Goal: Task Accomplishment & Management: Manage account settings

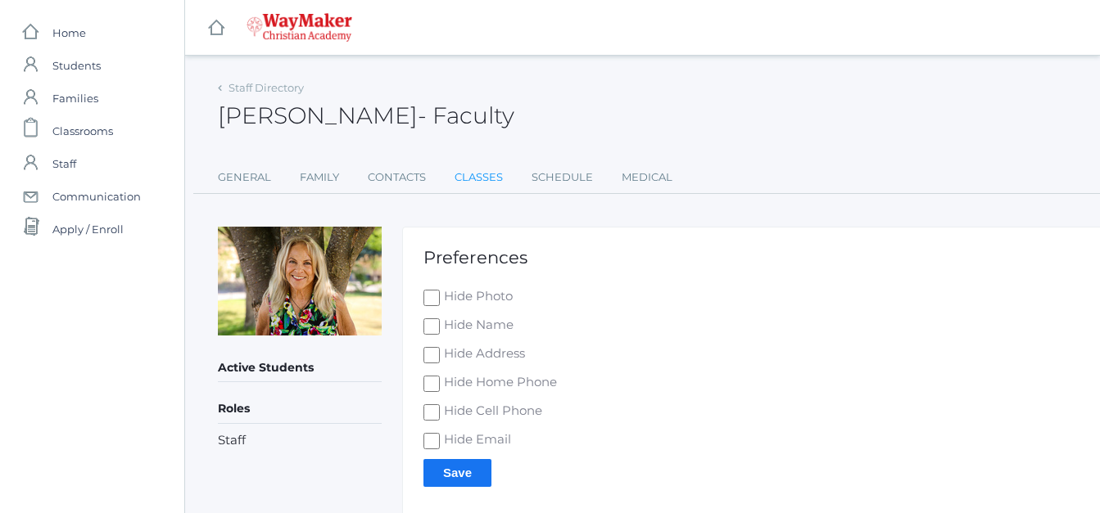
click at [466, 173] on link "Classes" at bounding box center [478, 177] width 48 height 33
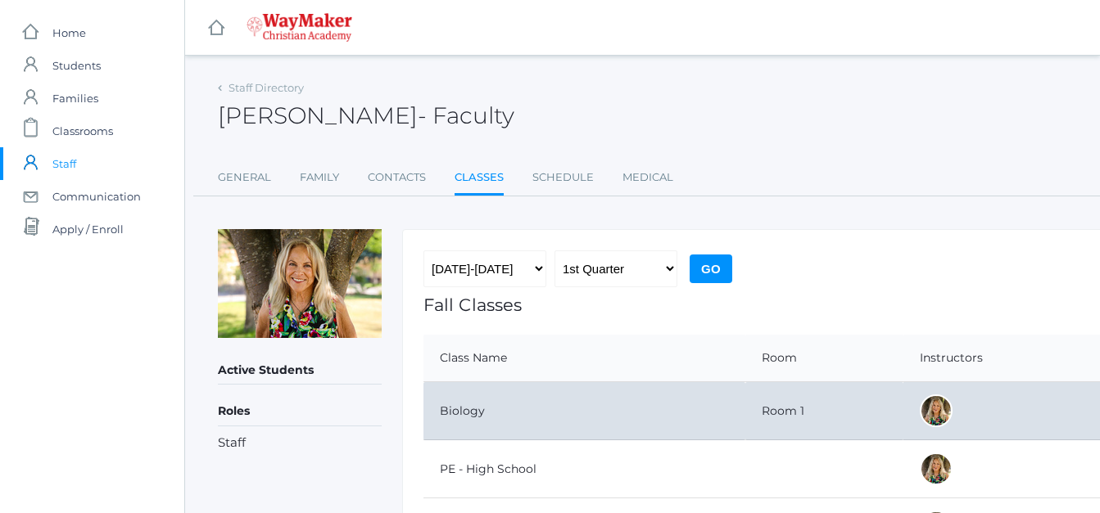
click at [561, 386] on td "Biology" at bounding box center [584, 411] width 322 height 58
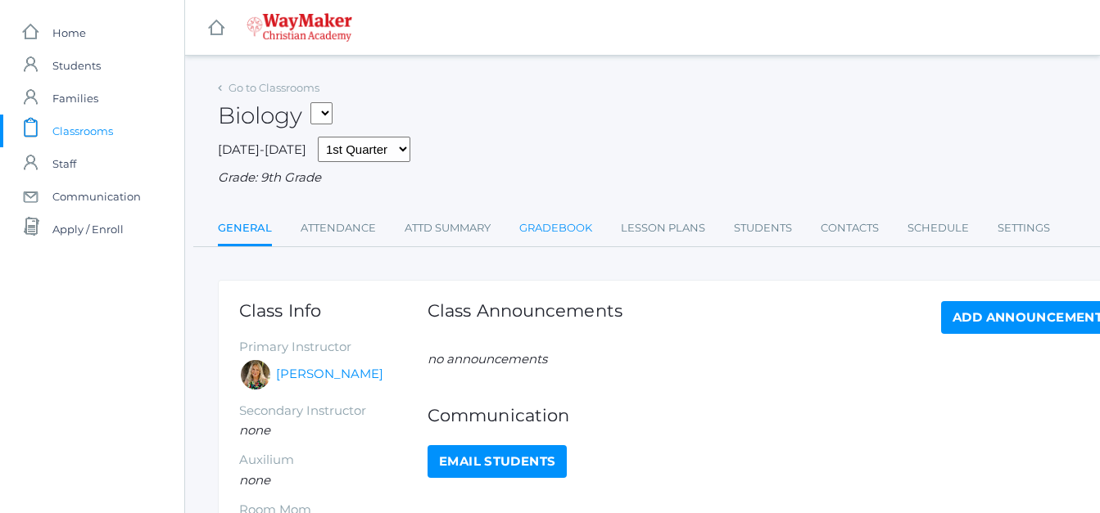
click at [561, 228] on link "Gradebook" at bounding box center [555, 228] width 73 height 33
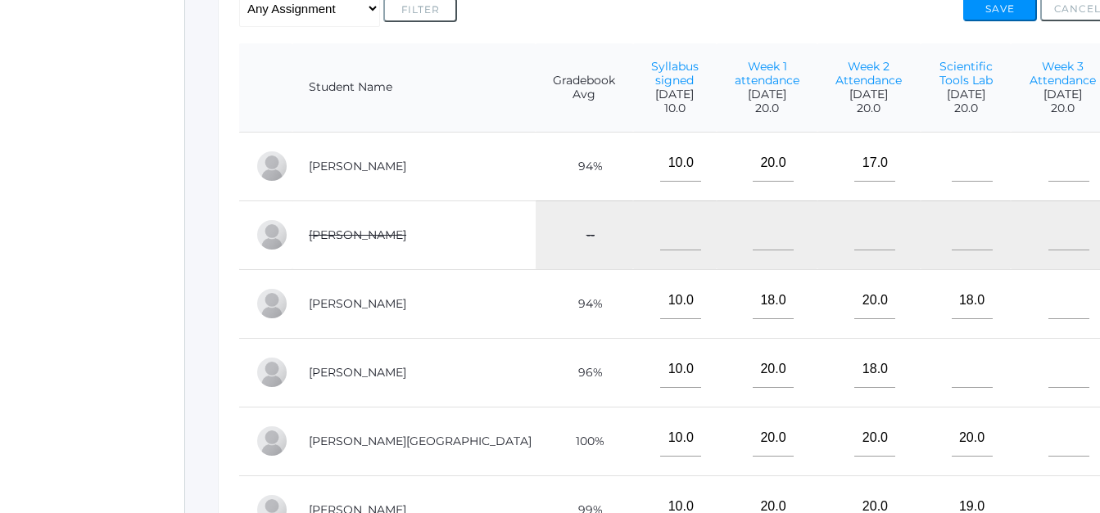
scroll to position [382, 0]
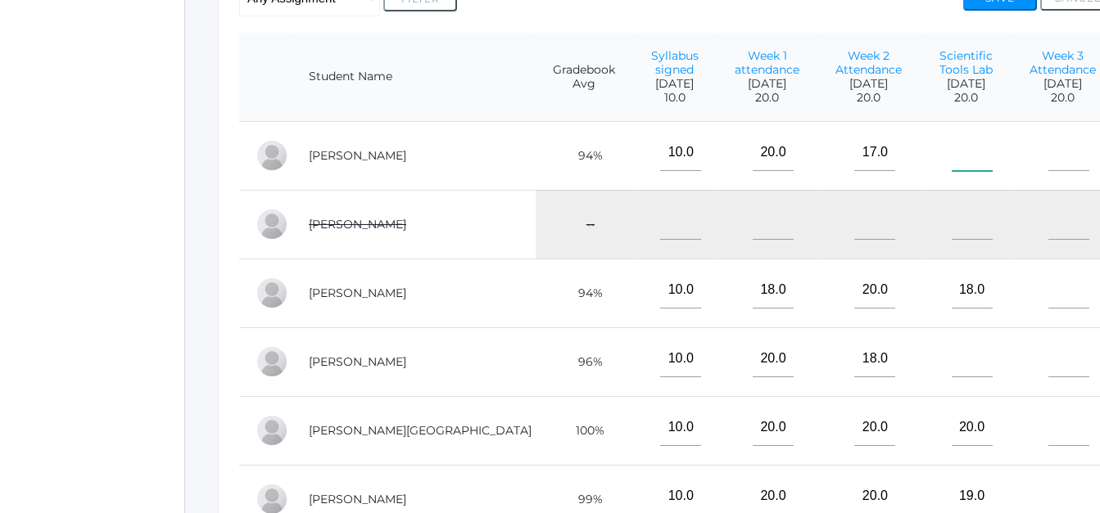
click at [952, 165] on input"] "text" at bounding box center [972, 152] width 41 height 37
type input"] "0"
click at [952, 369] on input"] "text" at bounding box center [972, 359] width 41 height 37
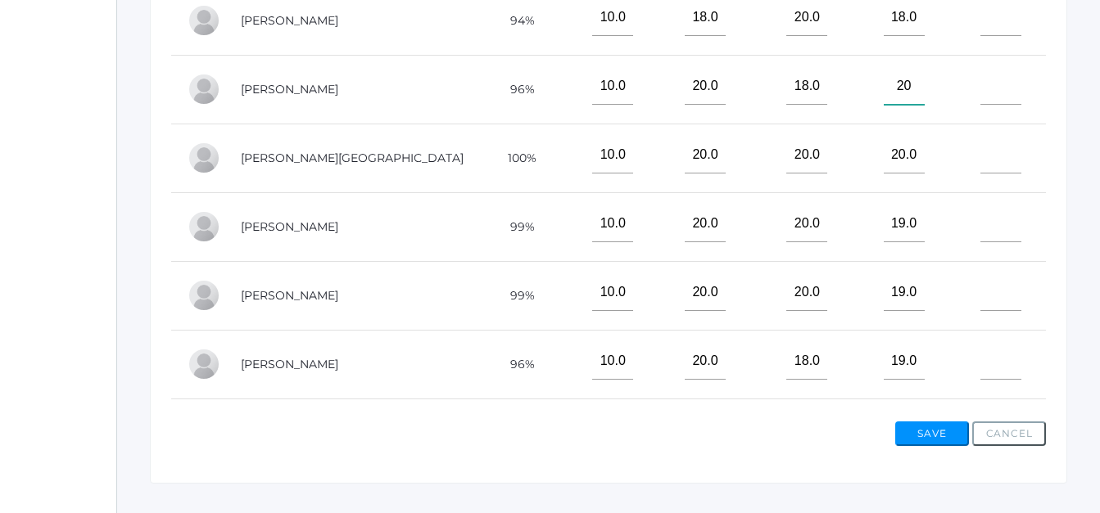
scroll to position [203, 0]
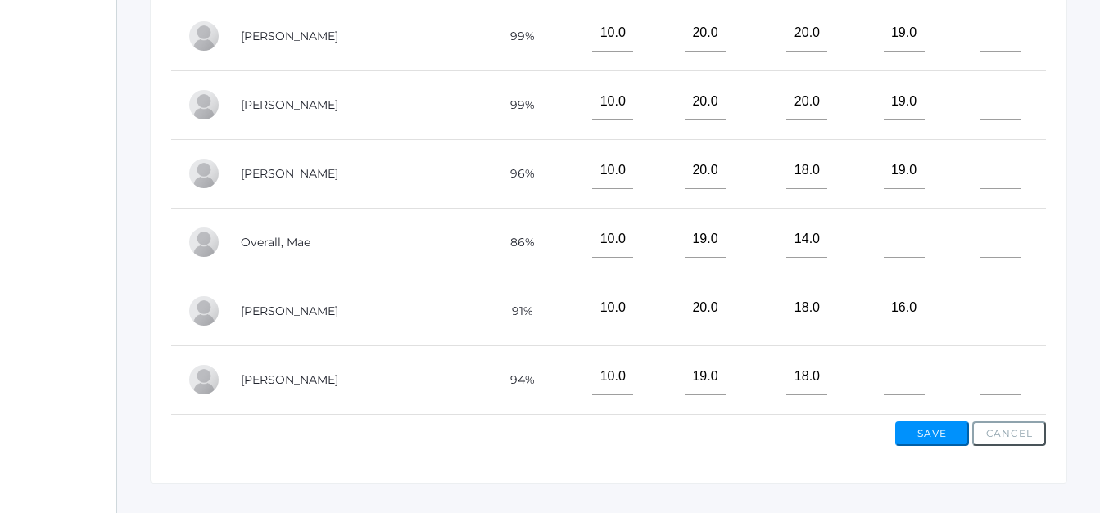
type input"] "20"
click at [884, 242] on input"] "text" at bounding box center [904, 239] width 41 height 37
type input"] "20"
click at [886, 360] on td at bounding box center [897, 380] width 91 height 69
click at [884, 380] on input"] "text" at bounding box center [904, 377] width 41 height 37
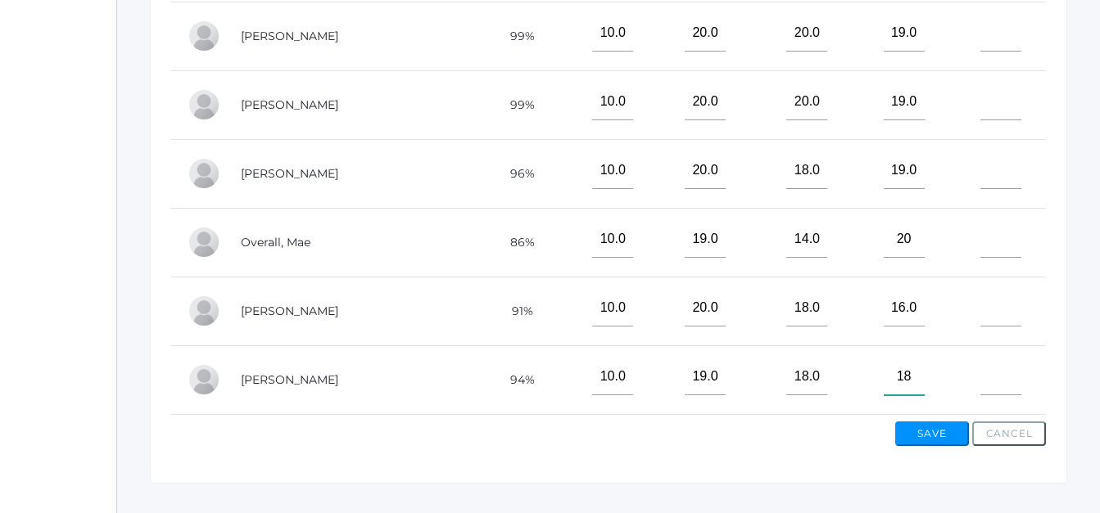
type input"] "18"
click at [924, 428] on button "Save" at bounding box center [932, 434] width 74 height 25
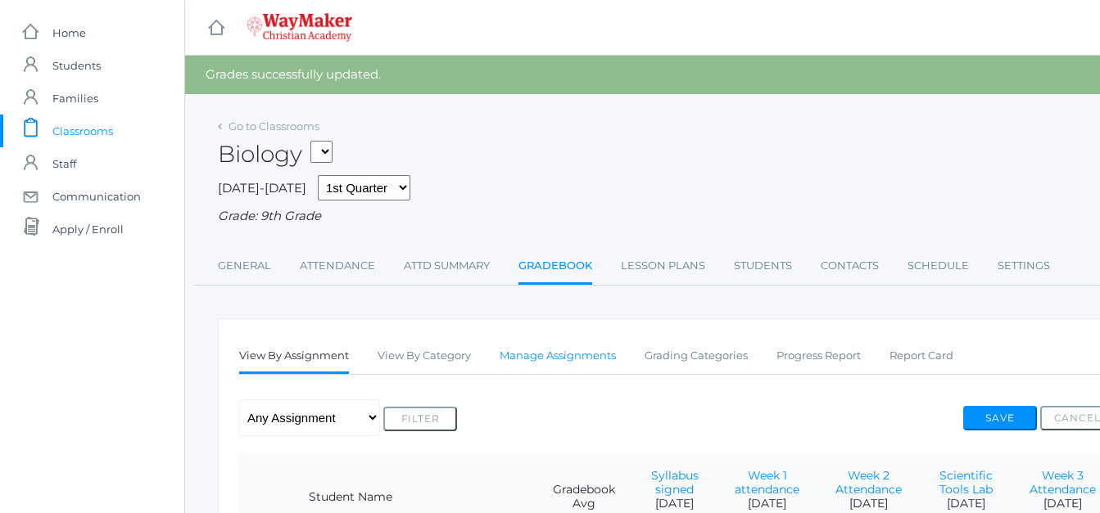
click at [570, 359] on link "Manage Assignments" at bounding box center [557, 356] width 116 height 33
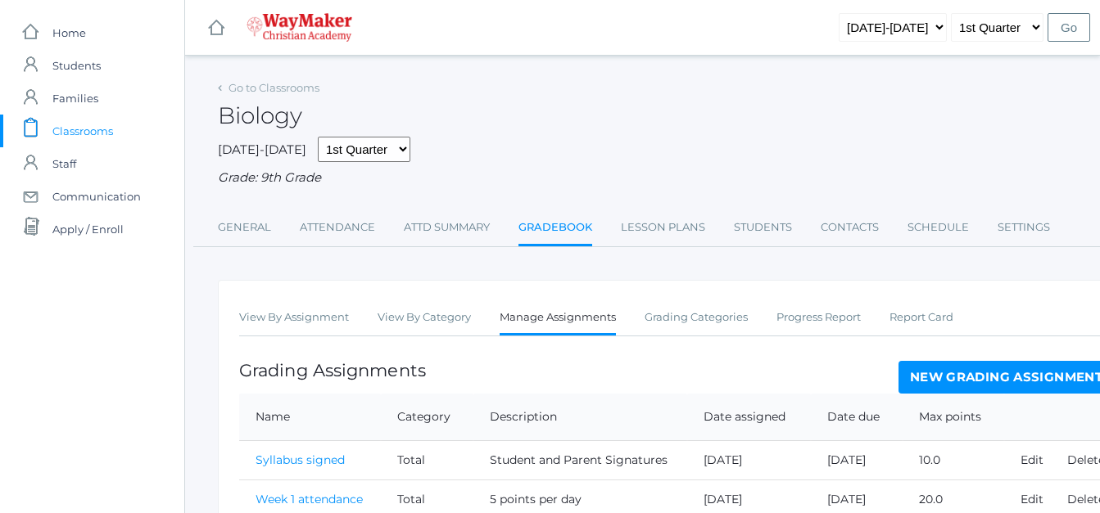
click at [1029, 373] on link "New Grading Assignment" at bounding box center [1005, 377] width 215 height 33
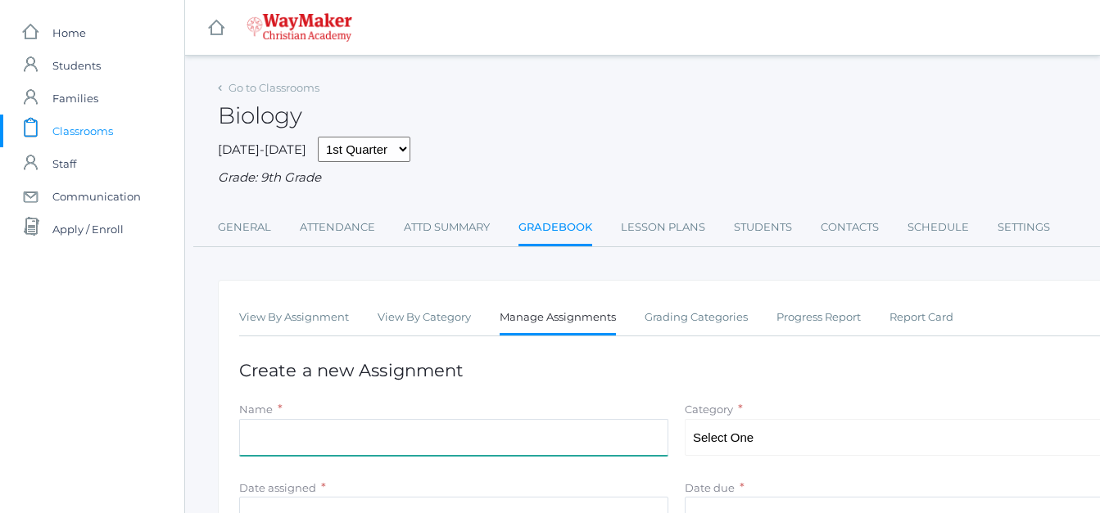
click at [554, 441] on input "Name" at bounding box center [453, 437] width 429 height 37
type input "c"
type input "Chemical Vocab Quiz"
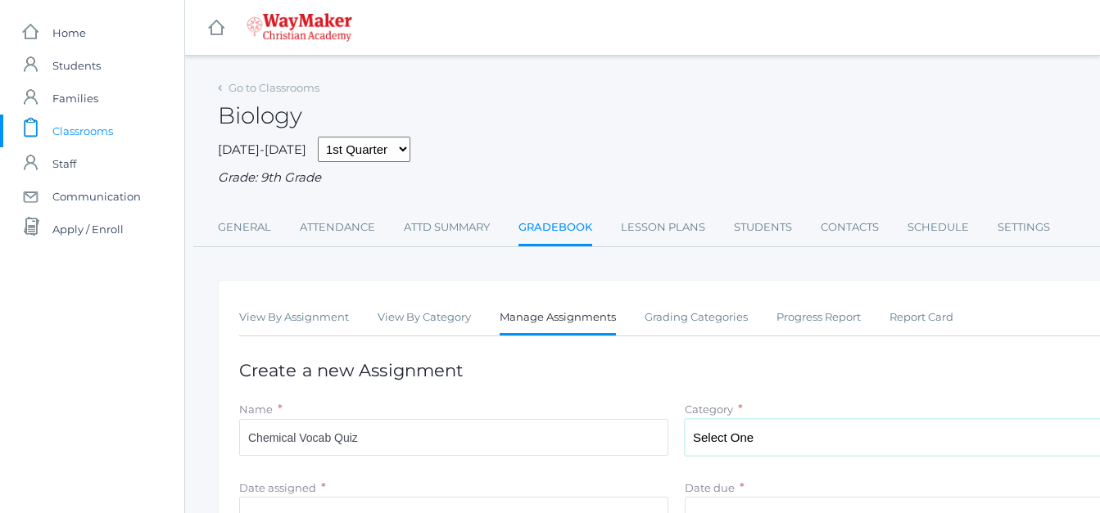
click at [851, 443] on select "Select One Total" at bounding box center [899, 437] width 429 height 37
select select "1094"
click at [685, 421] on select "Select One Total" at bounding box center [899, 437] width 429 height 37
click at [741, 506] on input "Date due" at bounding box center [899, 515] width 429 height 37
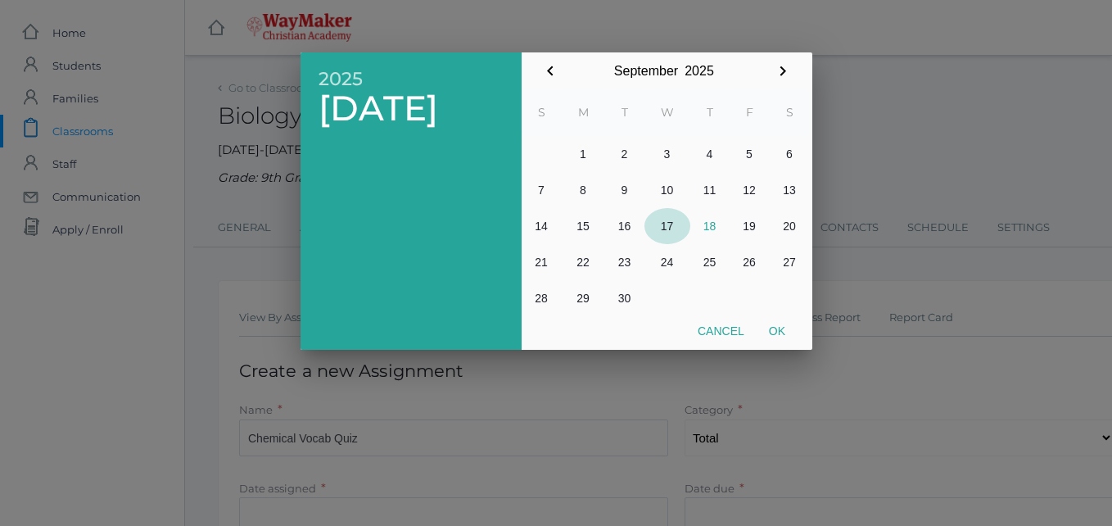
click at [668, 226] on button "17" at bounding box center [667, 226] width 46 height 36
click at [770, 326] on button "Ok" at bounding box center [777, 330] width 41 height 29
type input "[DATE]"
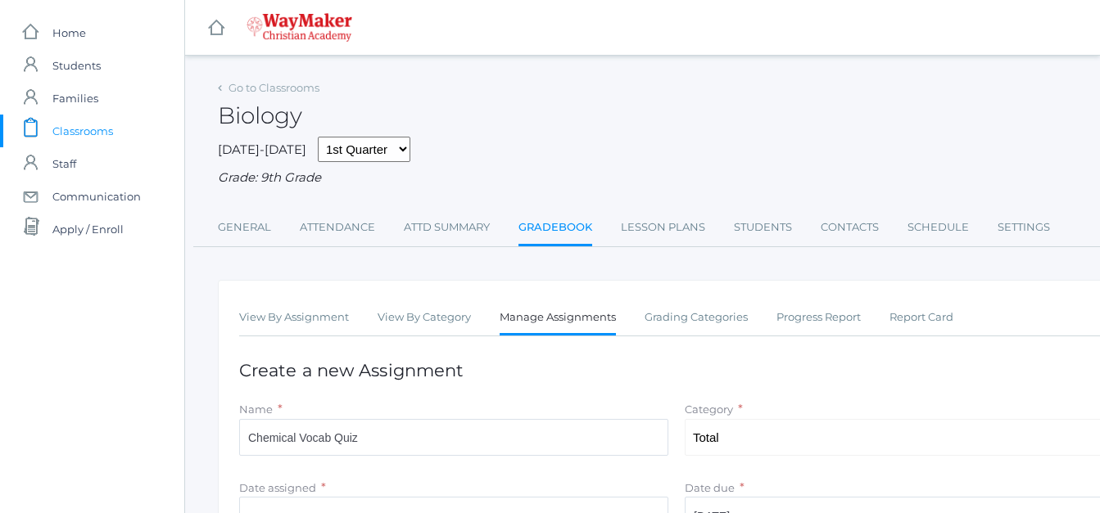
scroll to position [375, 0]
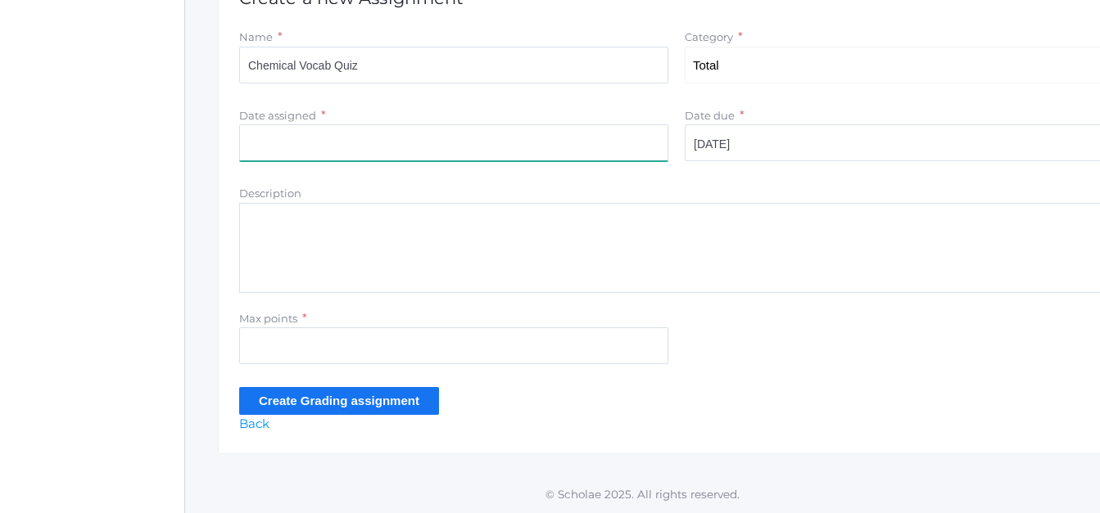
click at [394, 149] on input "Date assigned" at bounding box center [453, 142] width 429 height 37
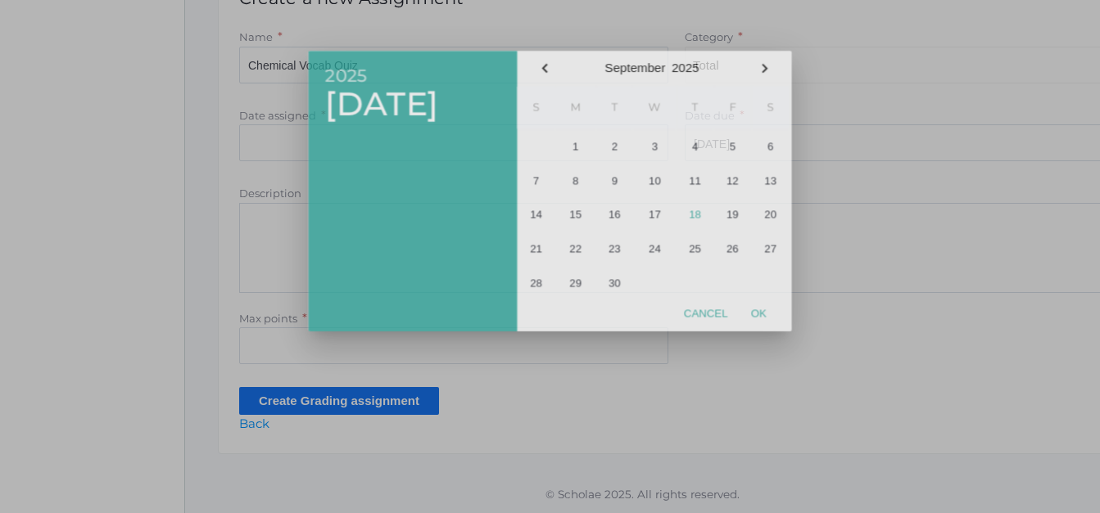
scroll to position [363, 0]
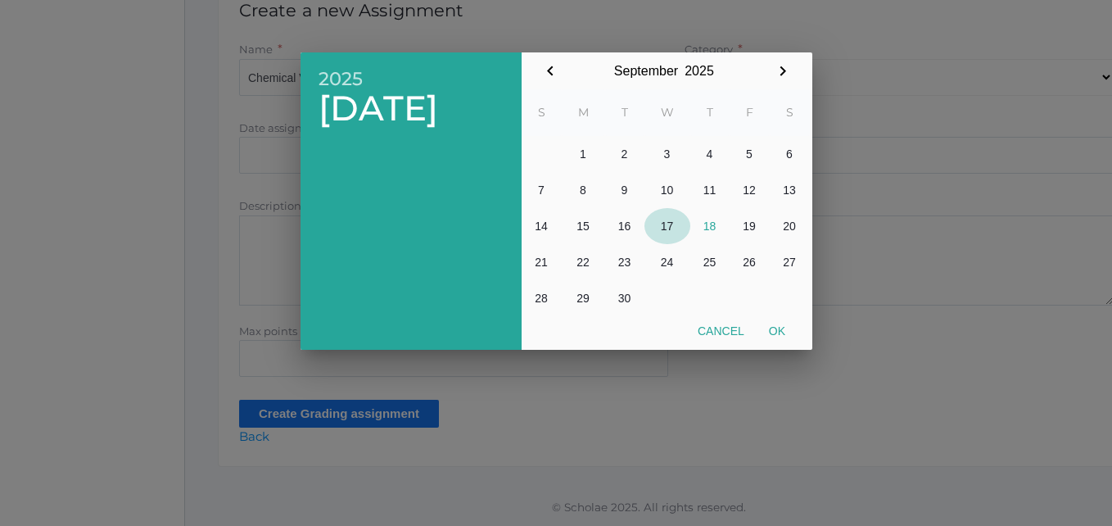
click at [664, 226] on button "17" at bounding box center [667, 226] width 46 height 36
click at [773, 332] on button "Ok" at bounding box center [777, 330] width 41 height 29
type input "[DATE]"
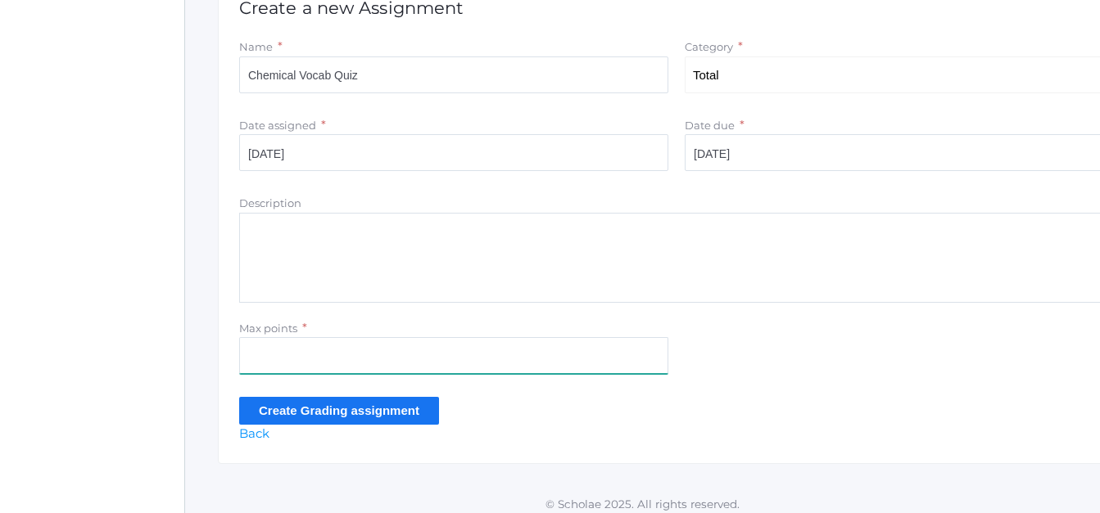
click at [355, 359] on input "Max points" at bounding box center [453, 355] width 429 height 37
type input "17"
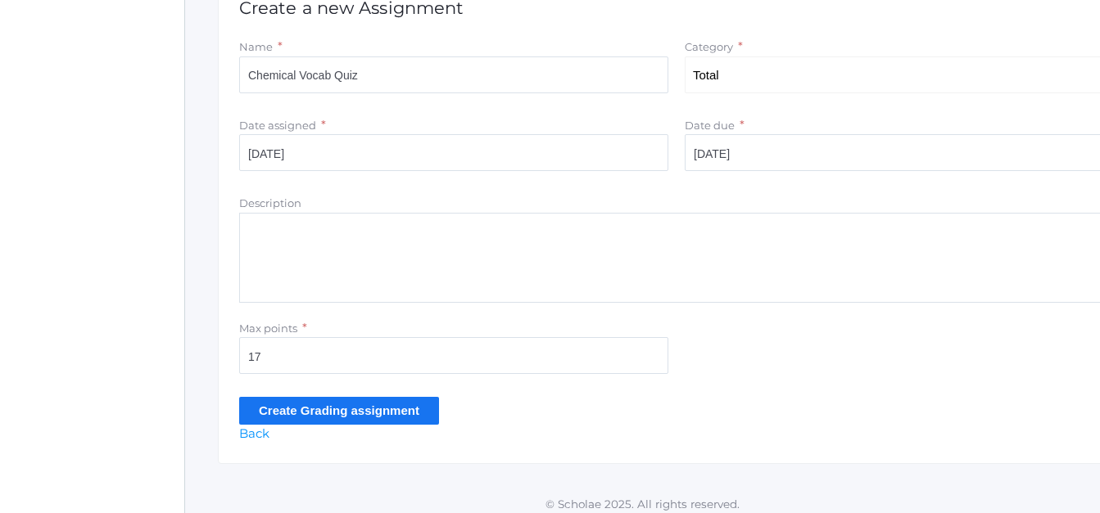
click at [340, 411] on input "Create Grading assignment" at bounding box center [339, 410] width 200 height 27
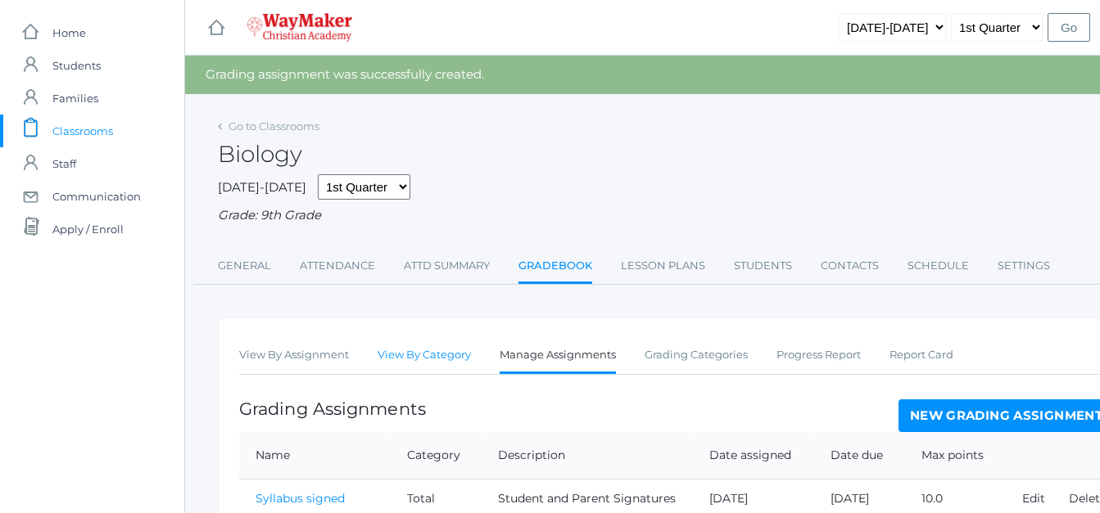
click at [422, 359] on link "View By Category" at bounding box center [423, 355] width 93 height 33
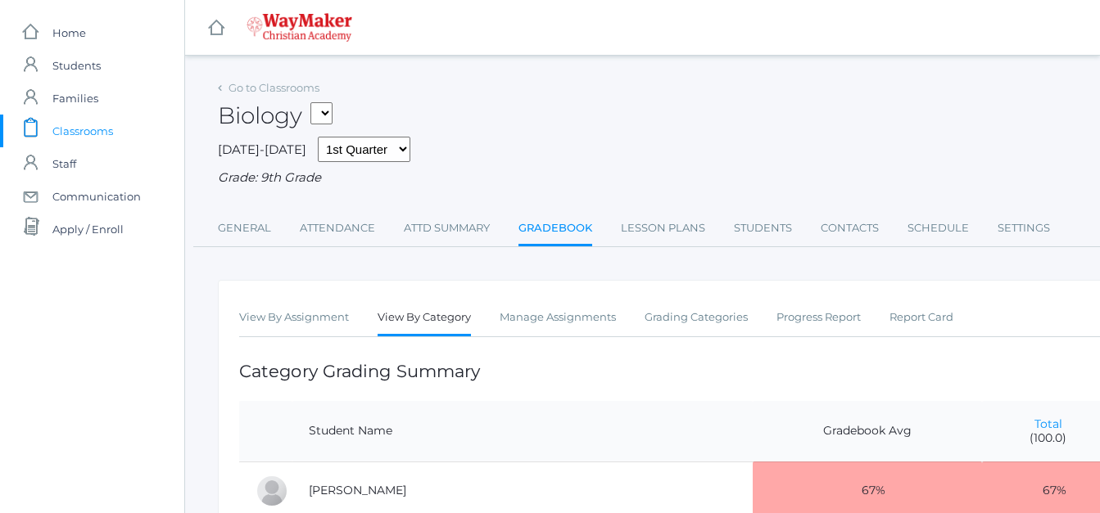
click at [572, 228] on link "Gradebook" at bounding box center [555, 229] width 74 height 35
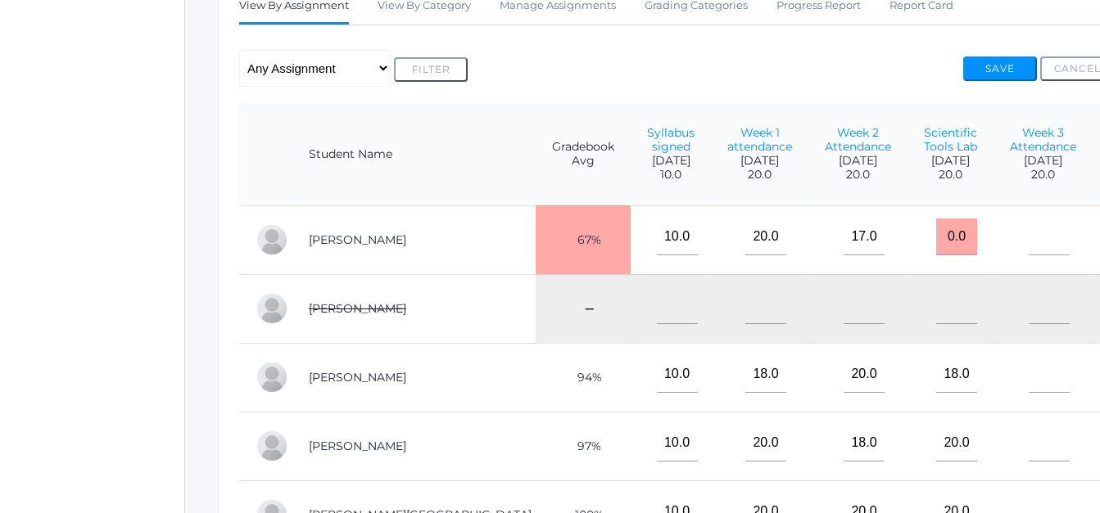
scroll to position [328, 0]
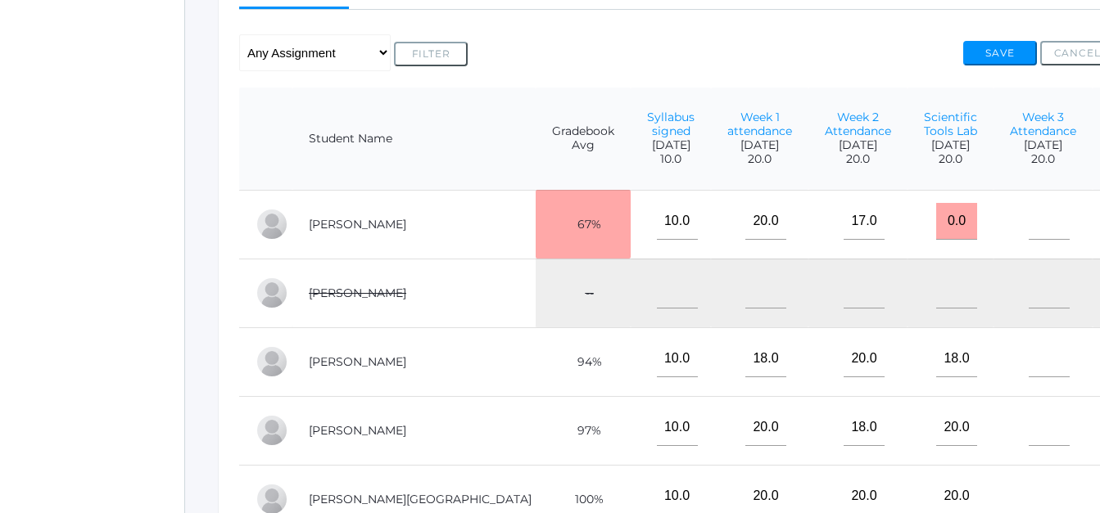
type input"] "17"
type input"] "18"
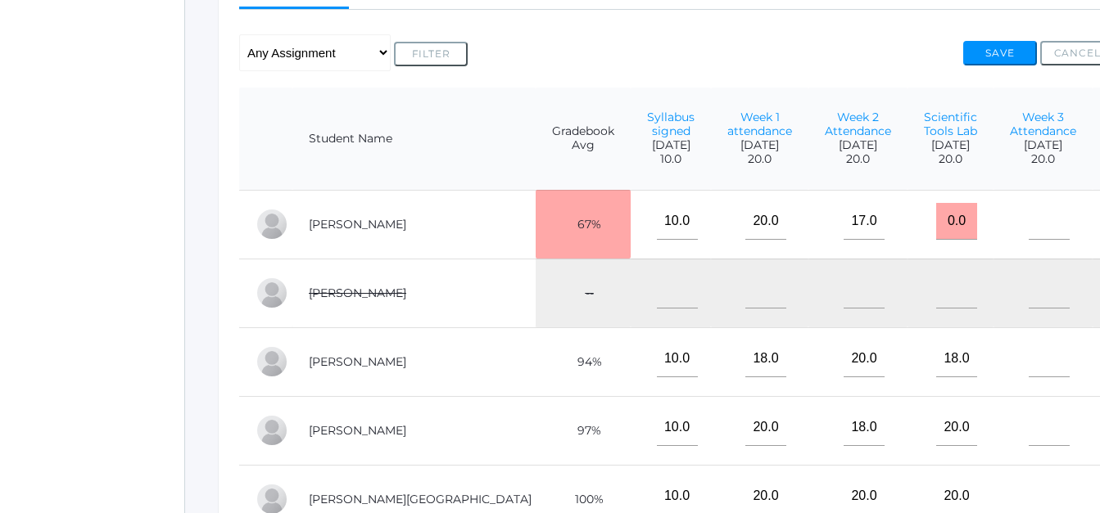
type input"] "18"
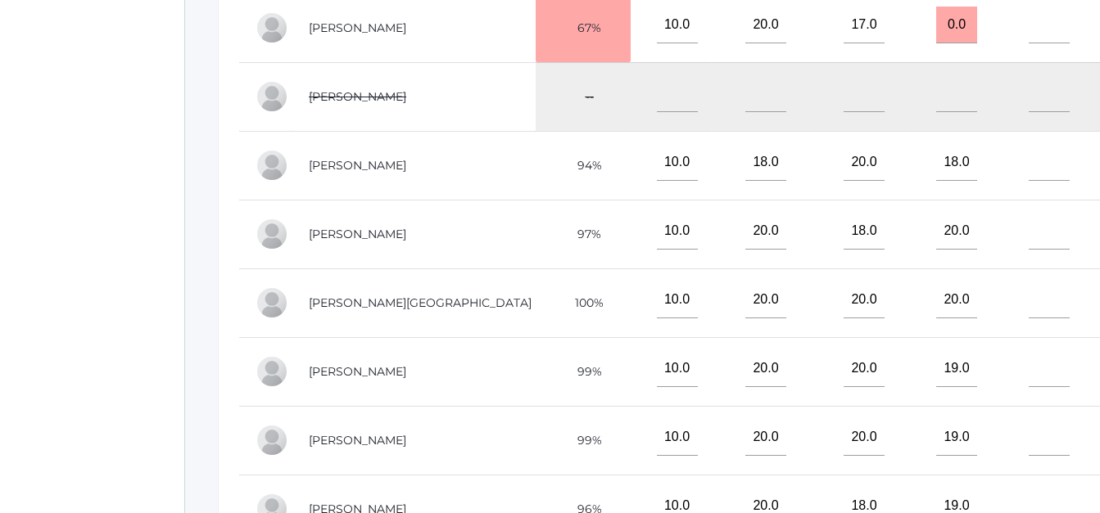
scroll to position [557, 0]
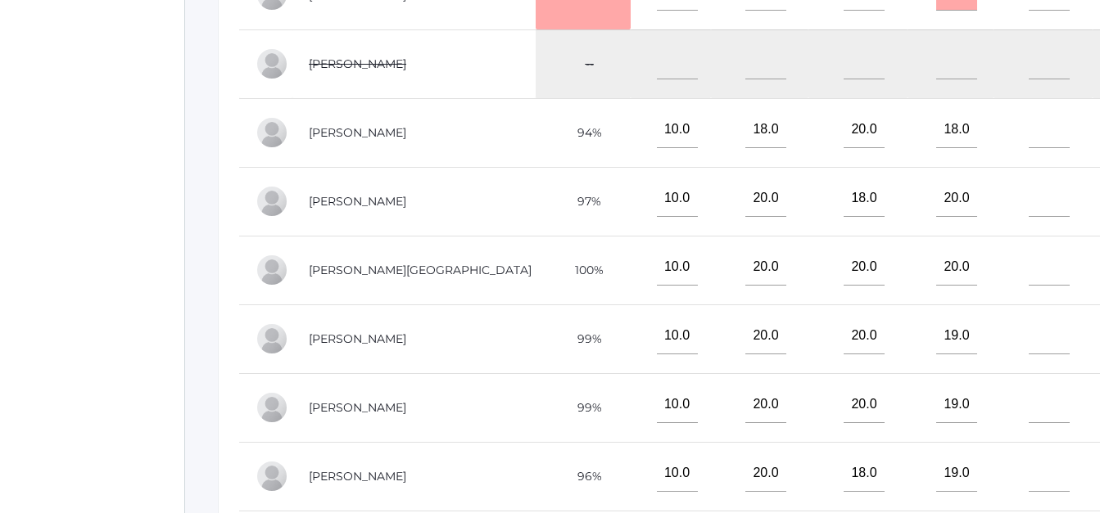
type input"] "18"
type input"] "13"
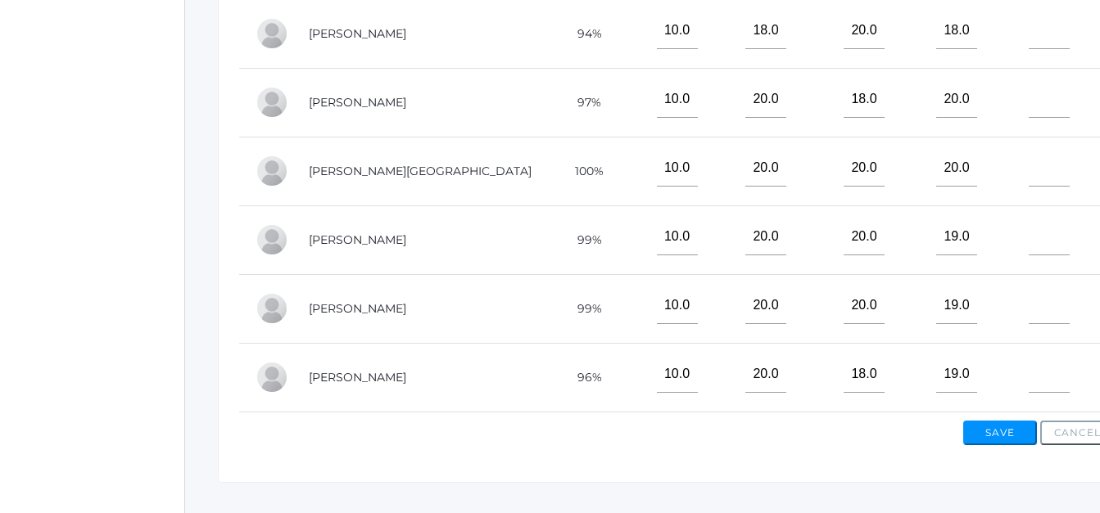
scroll to position [687, 0]
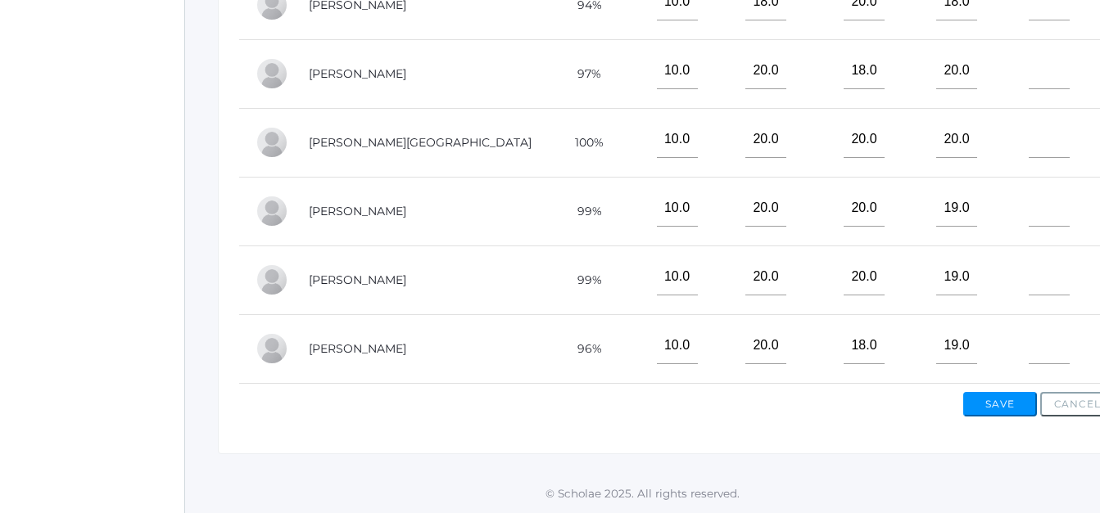
type input"] "17"
click at [988, 399] on button "Save" at bounding box center [1000, 404] width 74 height 25
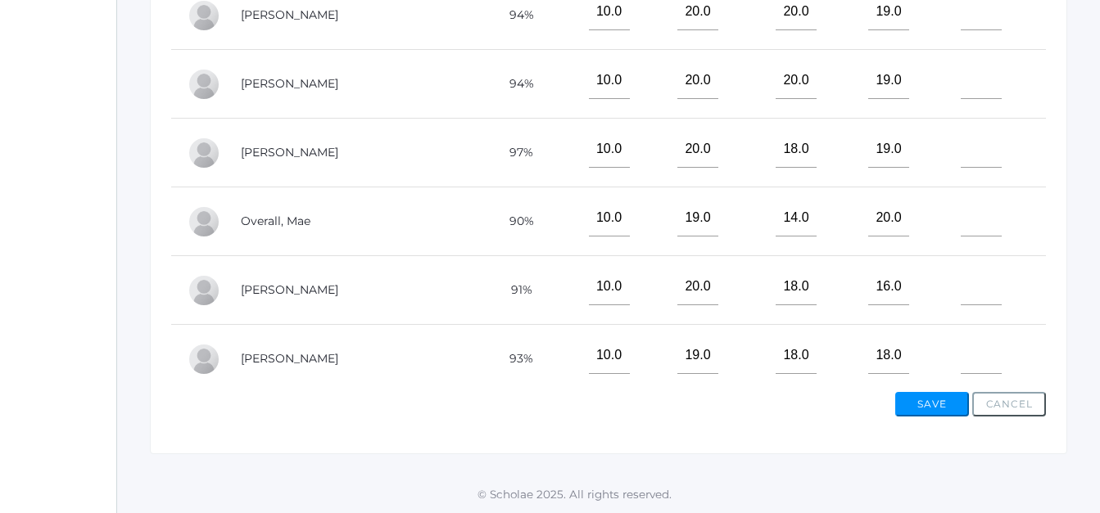
scroll to position [217, 0]
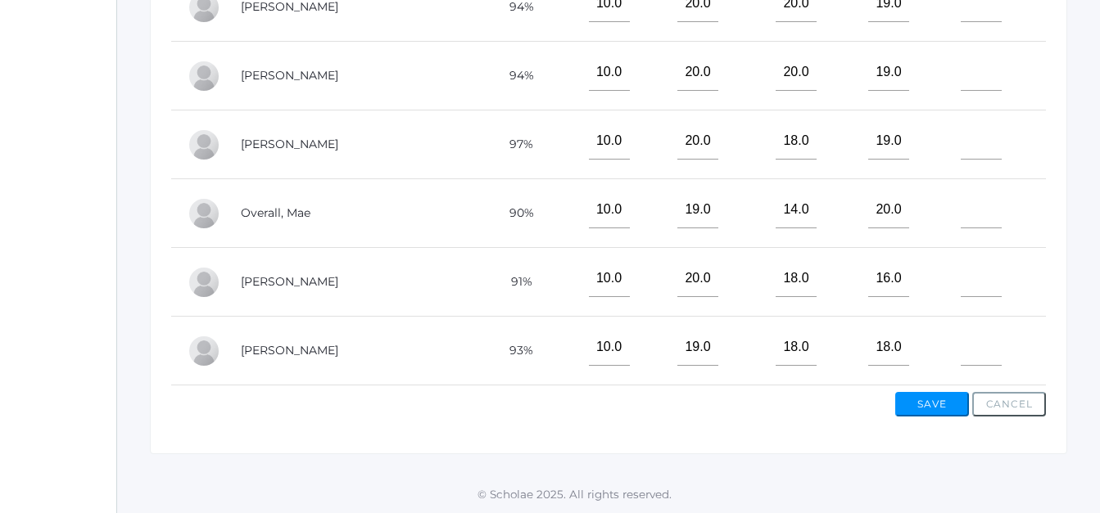
click at [1054, 201] on input"] "text" at bounding box center [1074, 210] width 41 height 37
type input"] "18"
click at [1054, 273] on input"] "text" at bounding box center [1074, 278] width 41 height 37
type input"] "17"
click at [1054, 350] on input"] "text" at bounding box center [1074, 347] width 41 height 37
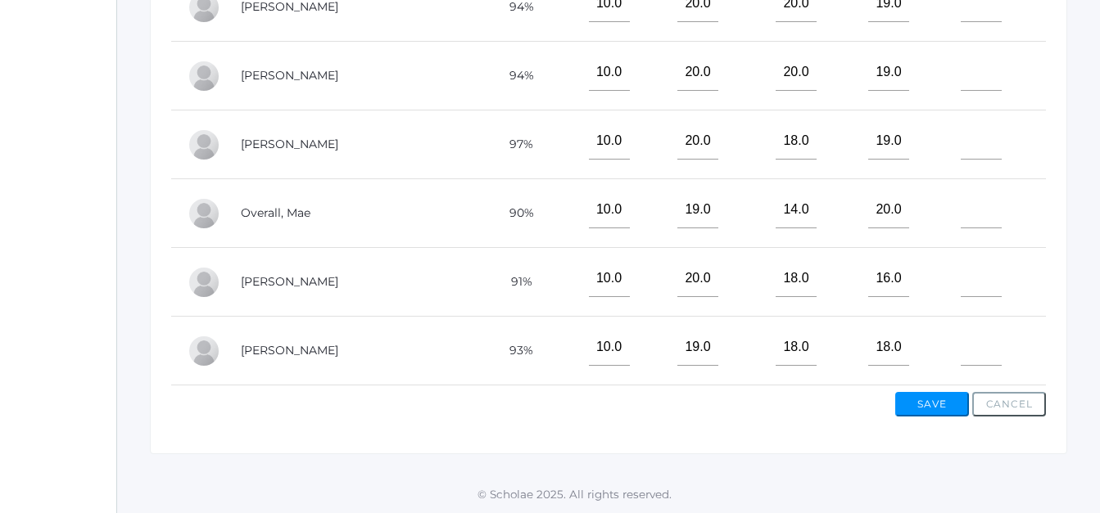
type input"] "19"
click at [947, 400] on button "Save" at bounding box center [932, 404] width 74 height 25
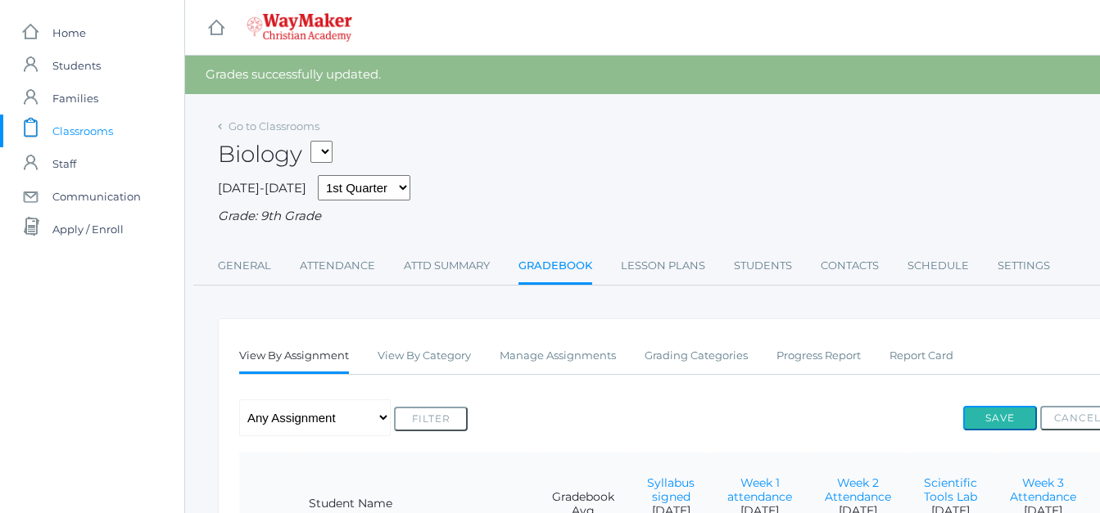
click at [988, 423] on button "Save" at bounding box center [1000, 418] width 74 height 25
click at [266, 126] on link "Go to Classrooms" at bounding box center [273, 126] width 91 height 13
